Goal: Navigation & Orientation: Find specific page/section

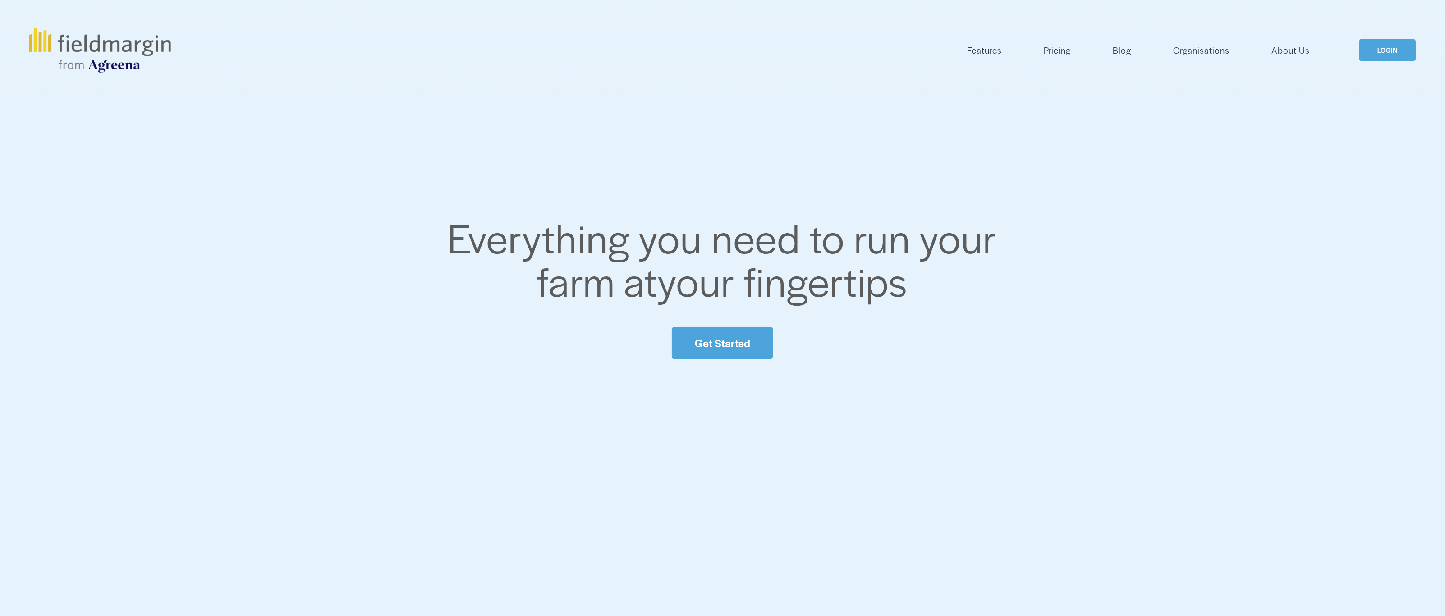
drag, startPoint x: 0, startPoint y: 0, endPoint x: 1373, endPoint y: 50, distance: 1373.9
click at [1373, 50] on link "LOGIN" at bounding box center [1387, 50] width 57 height 23
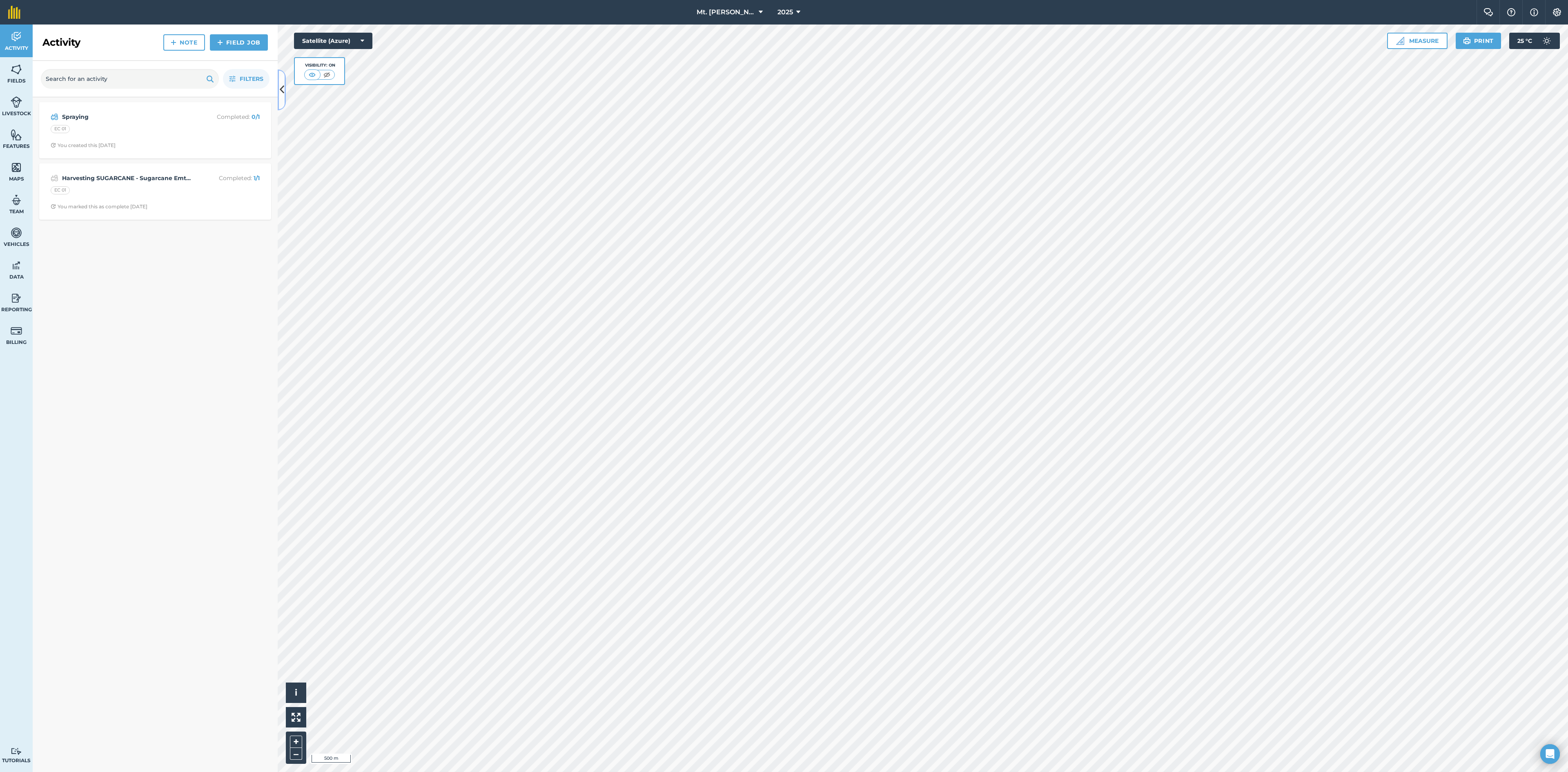
click at [282, 88] on icon at bounding box center [282, 90] width 5 height 14
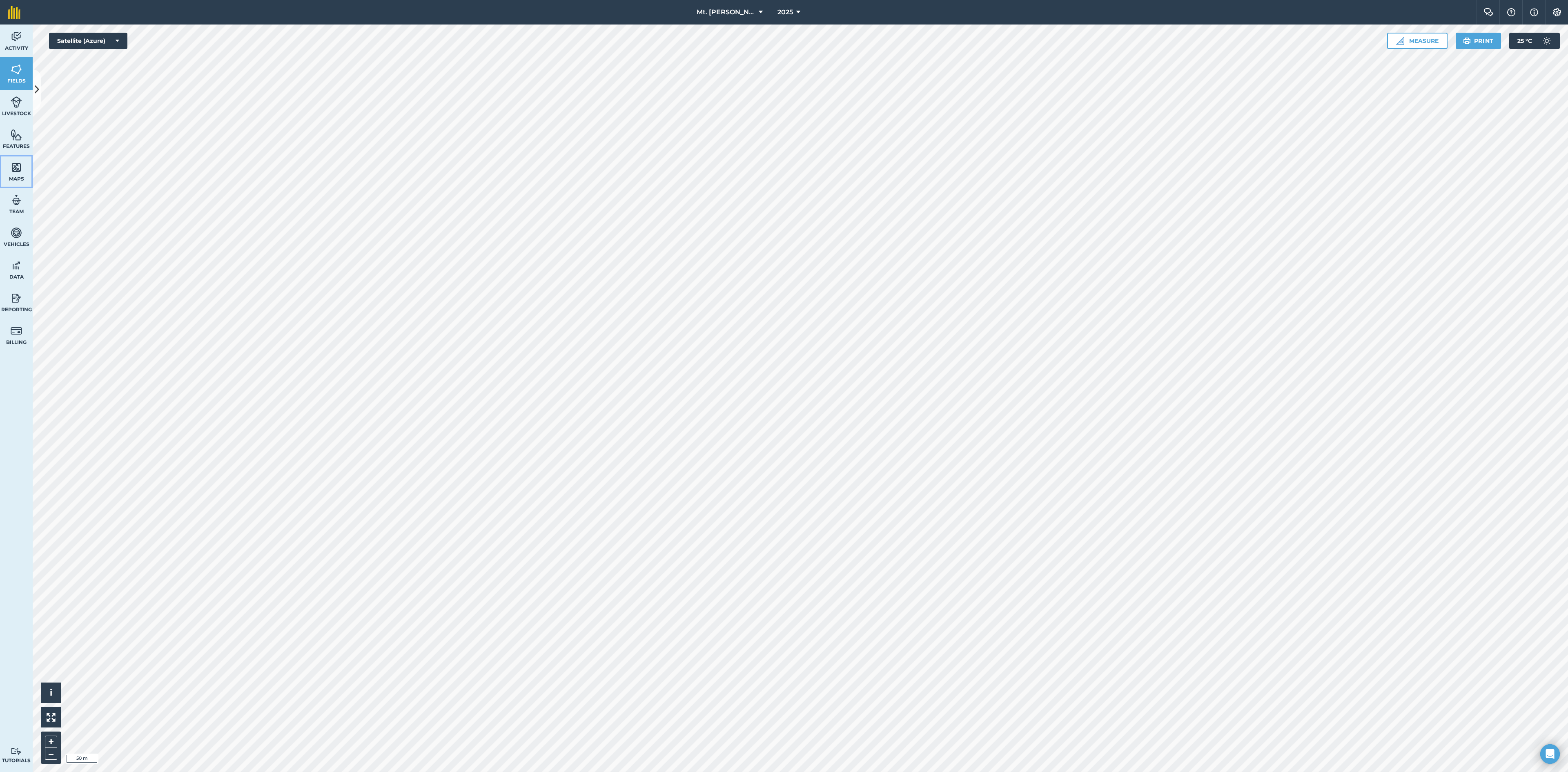
click at [24, 170] on link "Maps" at bounding box center [16, 171] width 33 height 33
click at [16, 160] on link "Maps" at bounding box center [16, 171] width 33 height 33
click at [16, 204] on img at bounding box center [16, 200] width 12 height 13
click at [21, 168] on img at bounding box center [16, 168] width 12 height 13
click at [18, 72] on img at bounding box center [16, 70] width 12 height 13
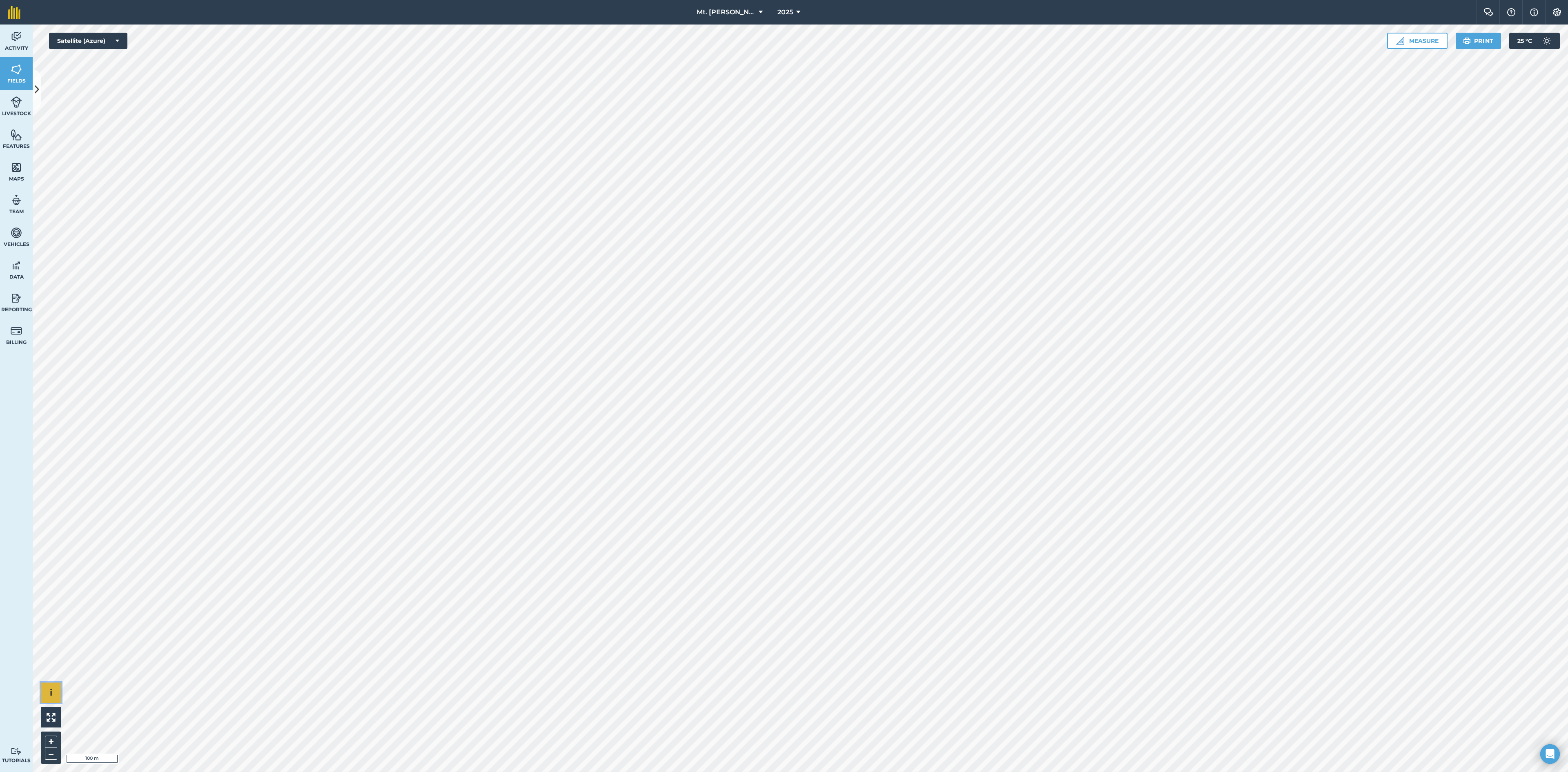
click at [50, 372] on span "i" at bounding box center [51, 692] width 3 height 10
click at [22, 170] on link "Maps" at bounding box center [16, 171] width 33 height 33
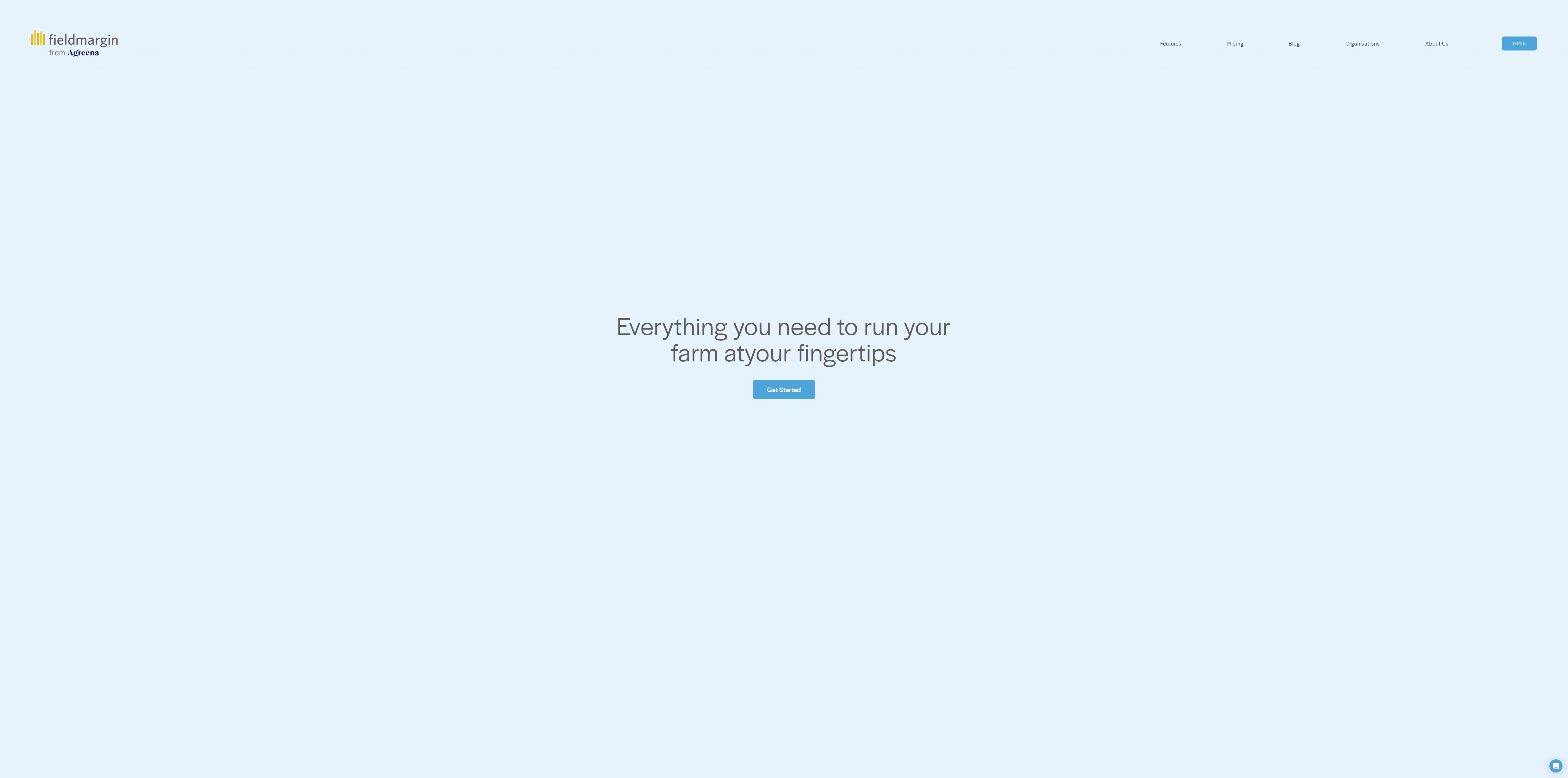
click at [1528, 43] on link "LOGIN" at bounding box center [1519, 43] width 35 height 14
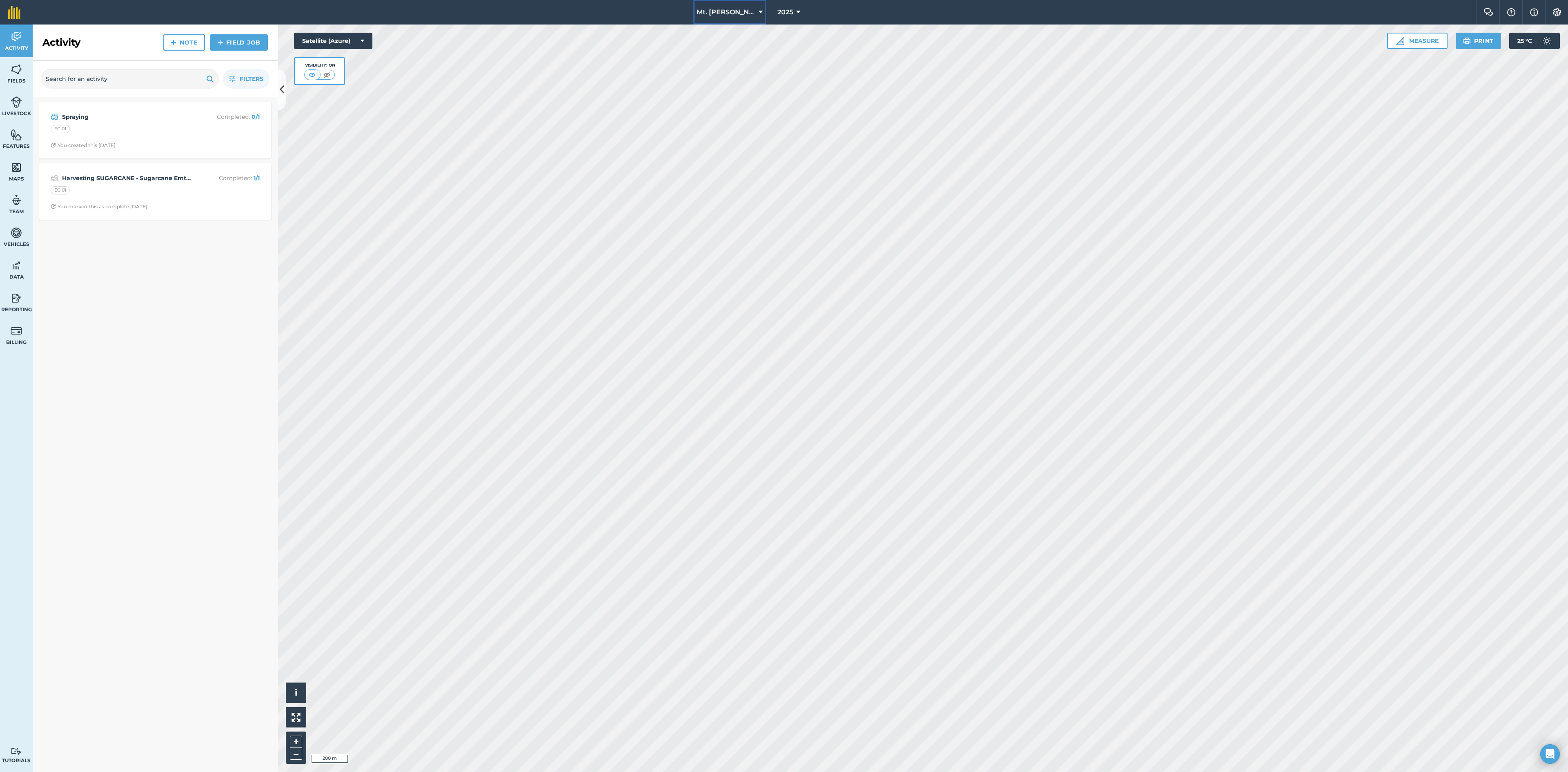
click at [740, 10] on span "Mt. Elias" at bounding box center [726, 12] width 59 height 10
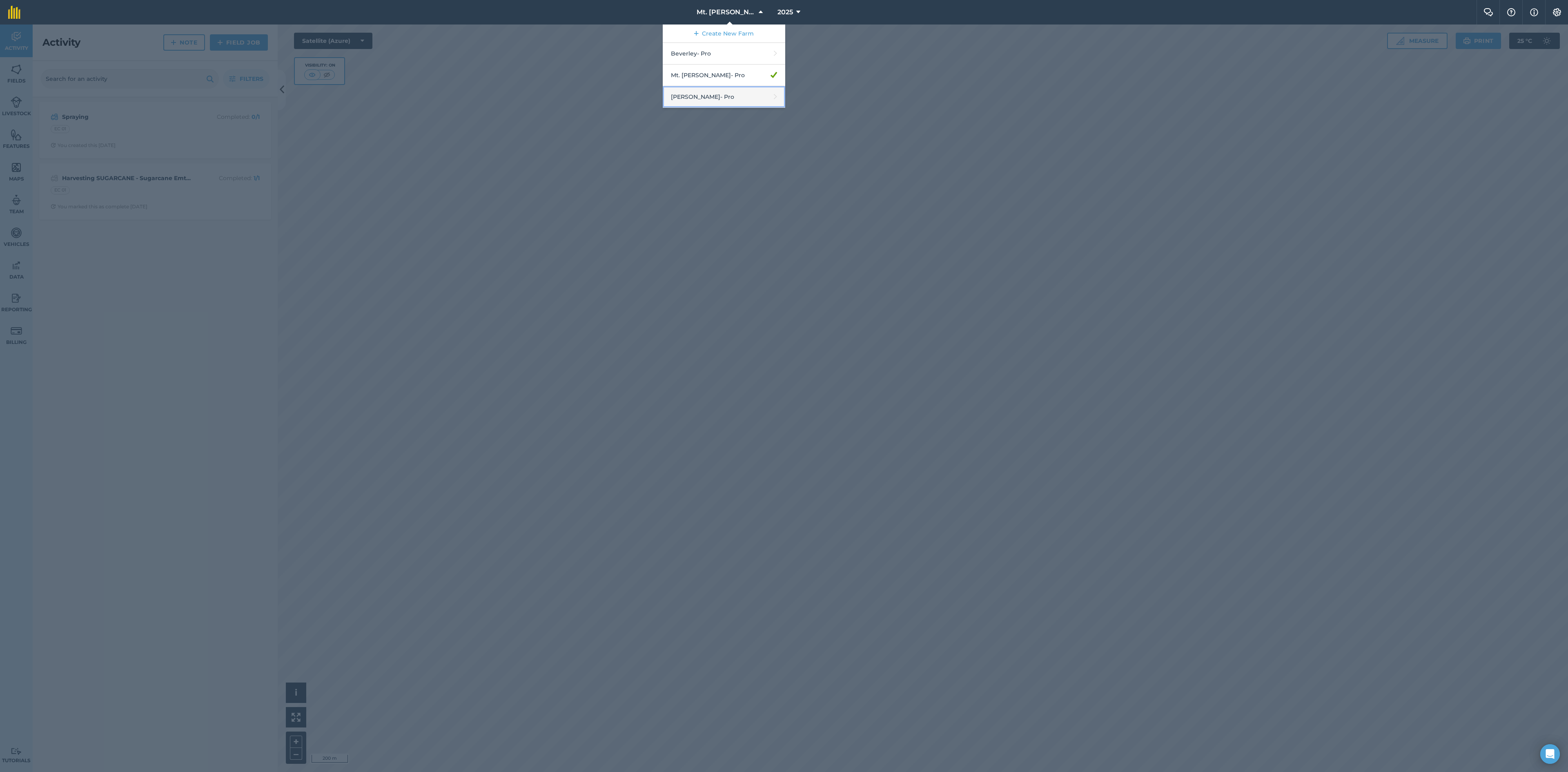
click at [724, 93] on link "Norton Heath - Pro" at bounding box center [724, 97] width 122 height 22
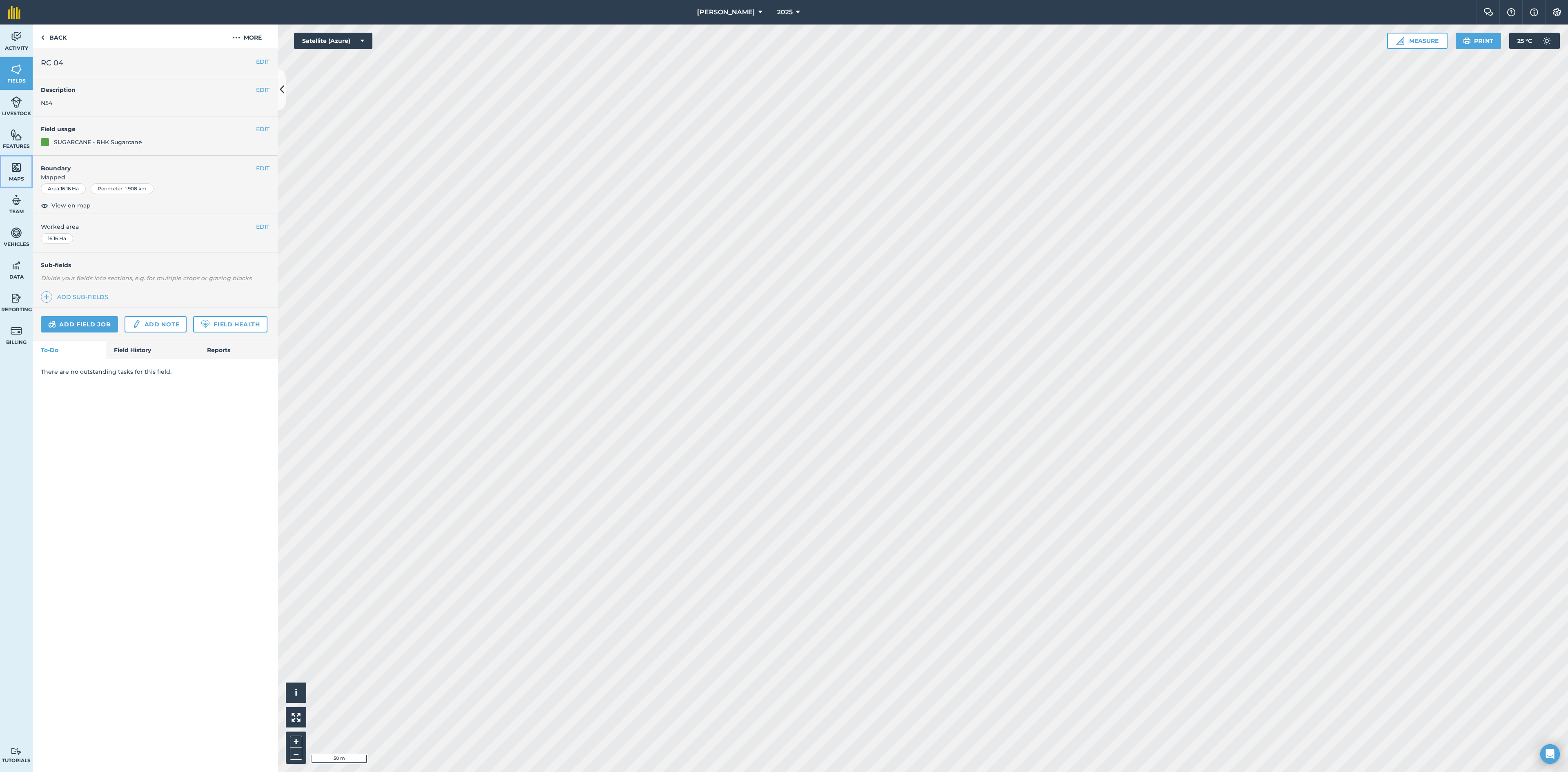
click at [17, 169] on img at bounding box center [16, 168] width 12 height 13
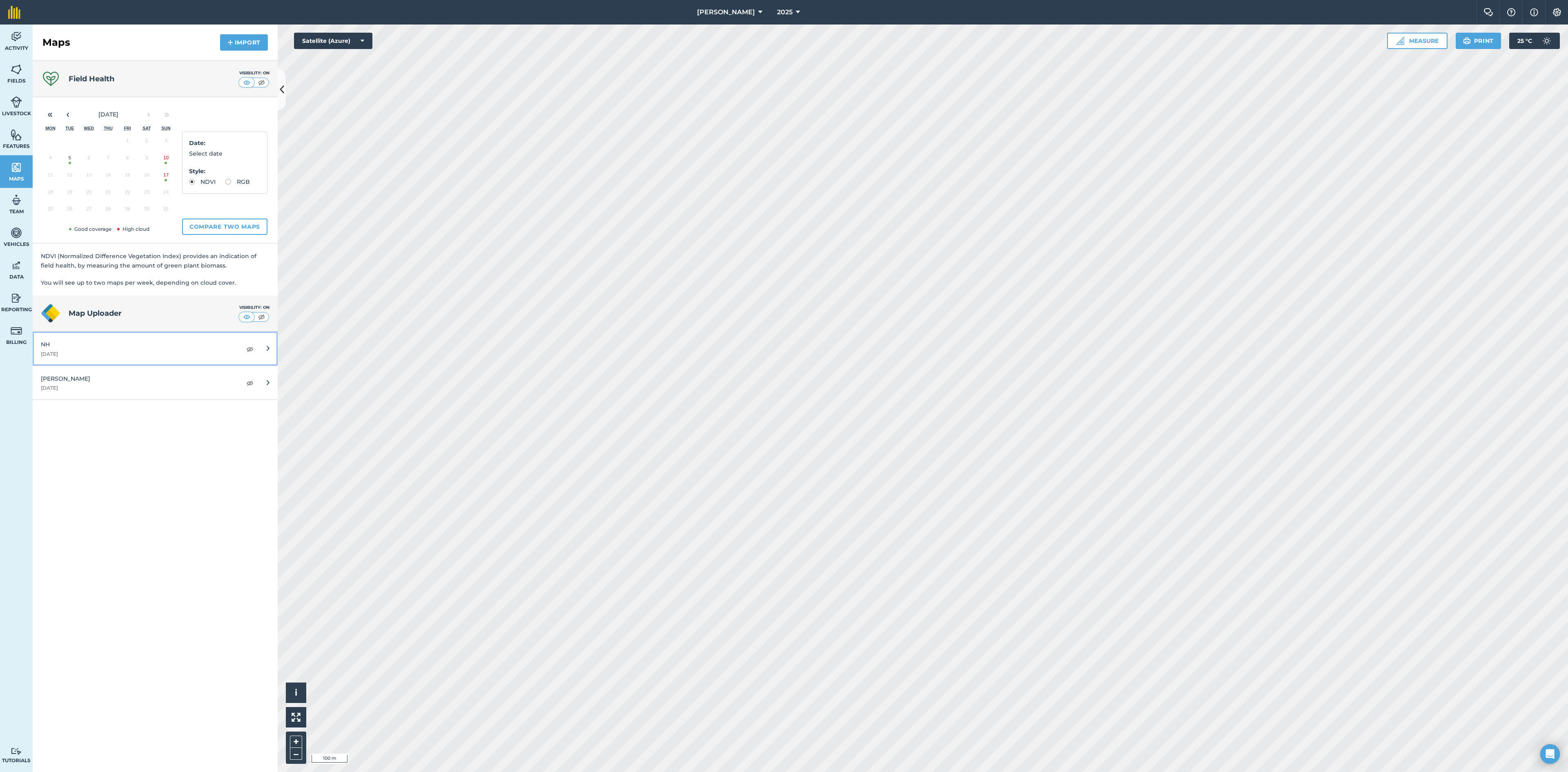
click at [79, 352] on div "13th August 2025" at bounding box center [137, 353] width 192 height 6
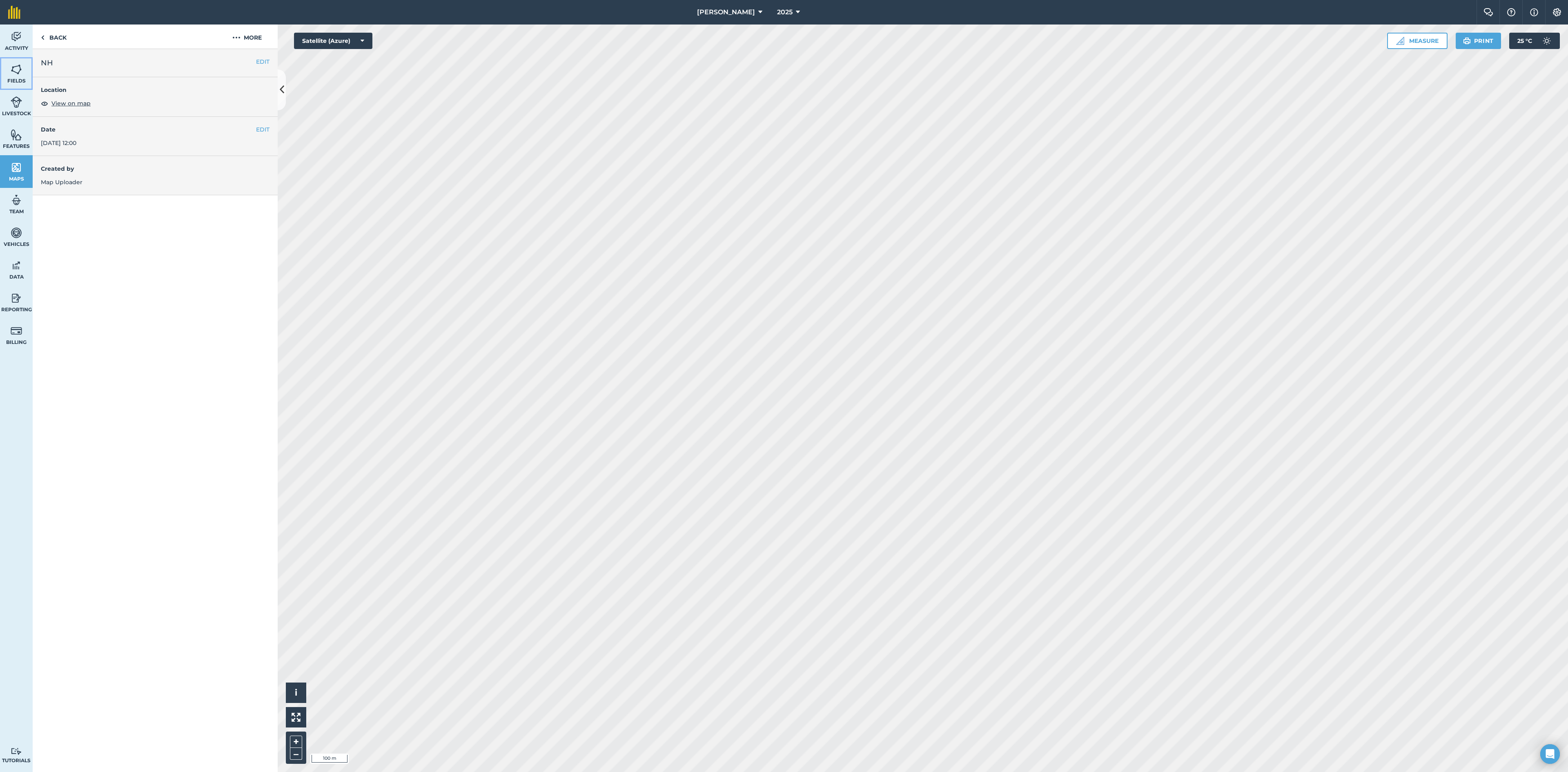
click at [20, 73] on img at bounding box center [16, 70] width 12 height 13
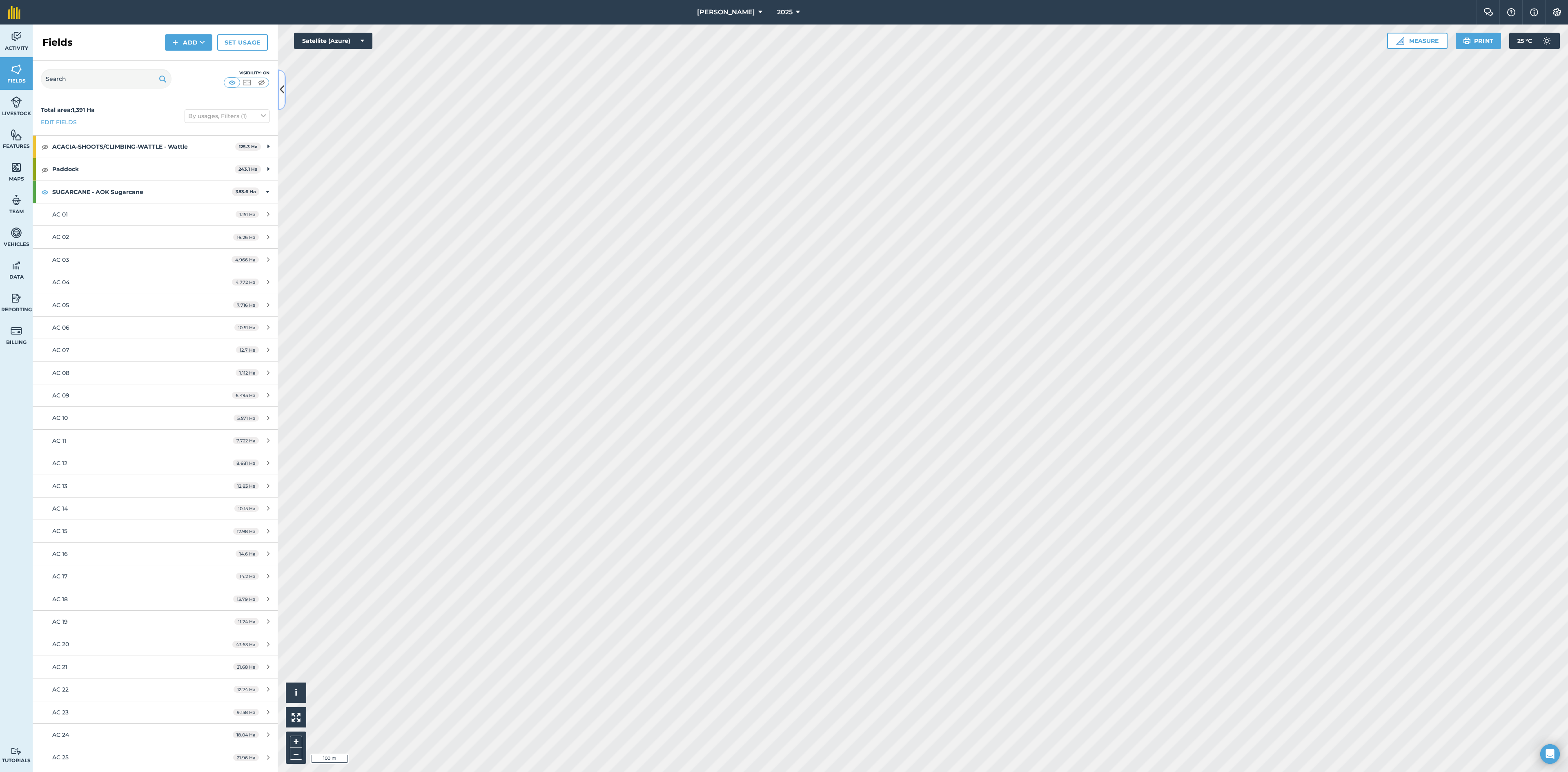
click at [281, 92] on icon at bounding box center [282, 90] width 5 height 14
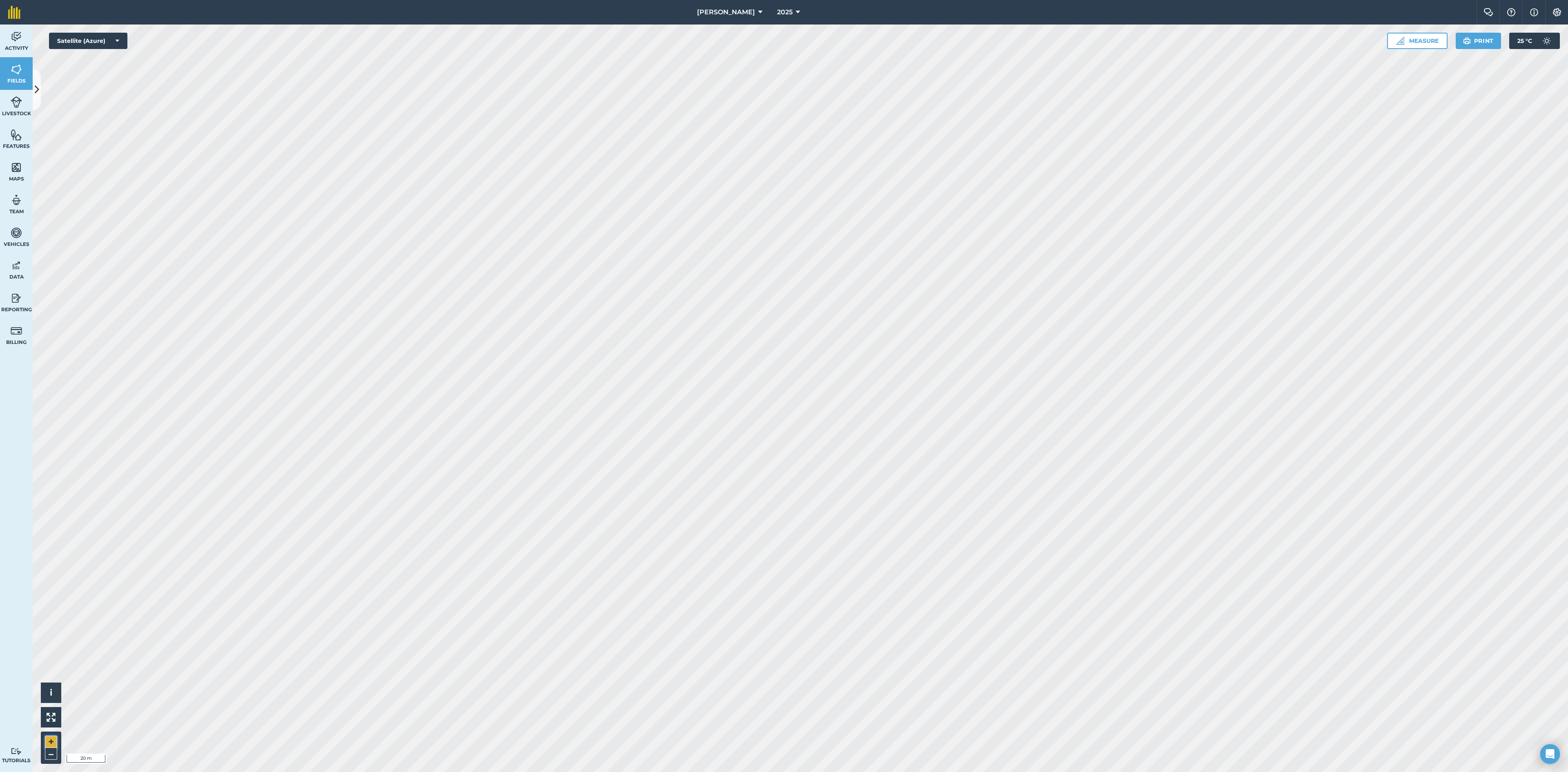
click at [53, 739] on button "+" at bounding box center [52, 742] width 13 height 13
click at [53, 750] on button "–" at bounding box center [52, 753] width 13 height 12
